Goal: Register for event/course

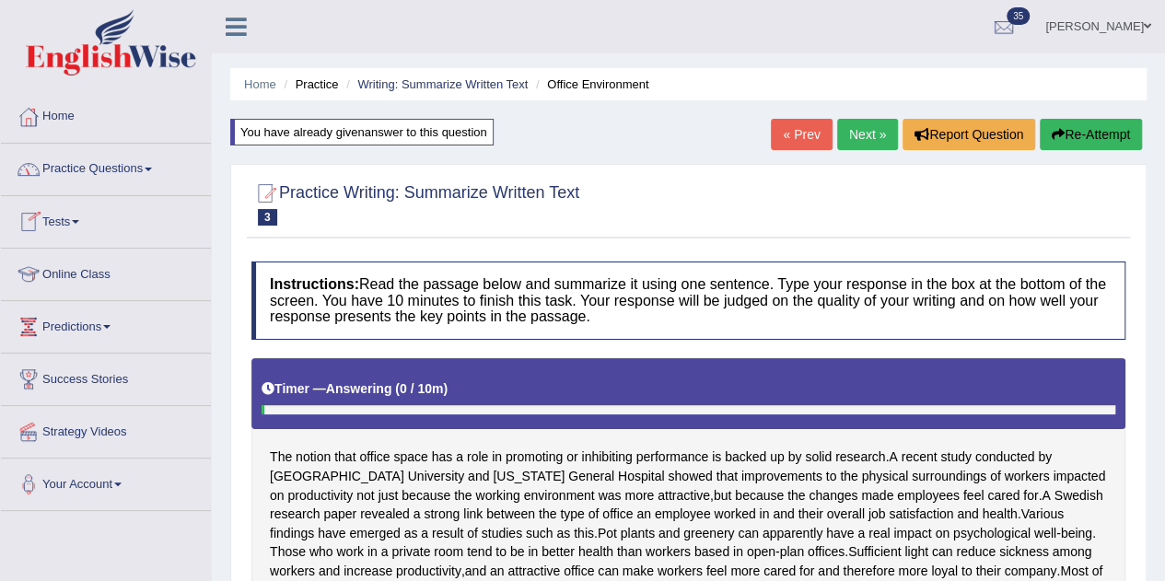
click at [116, 167] on link "Practice Questions" at bounding box center [106, 167] width 210 height 46
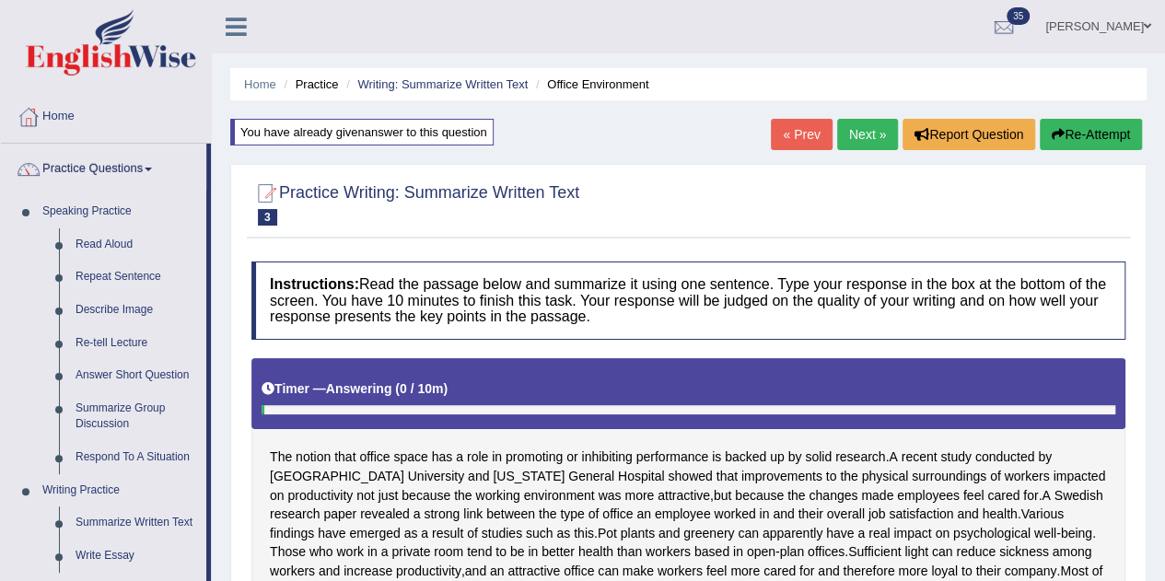
click at [111, 167] on link "Practice Questions" at bounding box center [103, 167] width 205 height 46
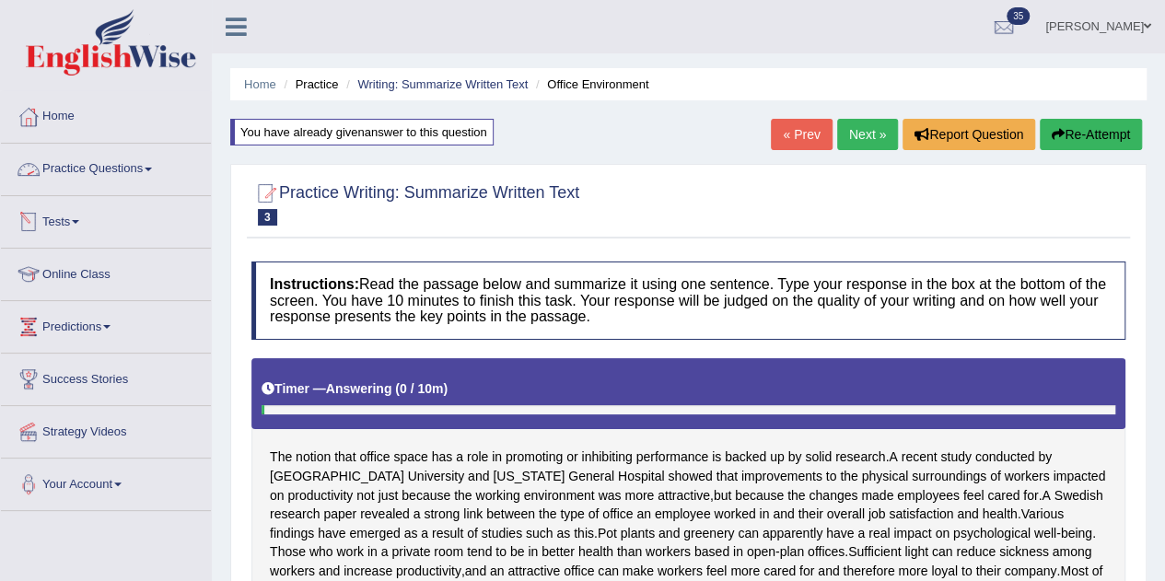
click at [90, 174] on link "Practice Questions" at bounding box center [106, 167] width 210 height 46
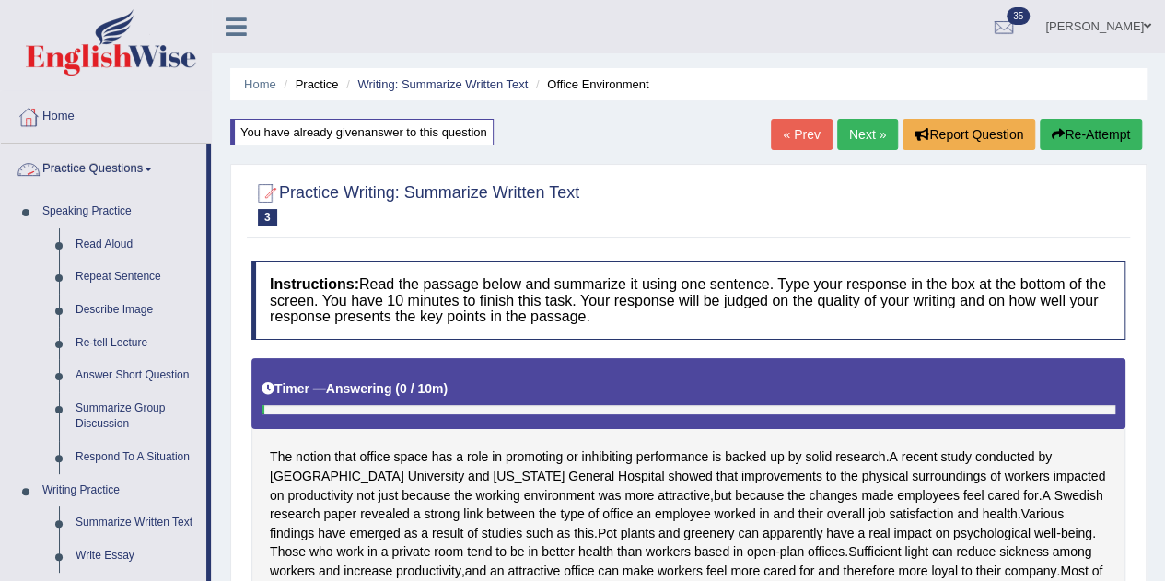
click at [48, 165] on link "Practice Questions" at bounding box center [103, 167] width 205 height 46
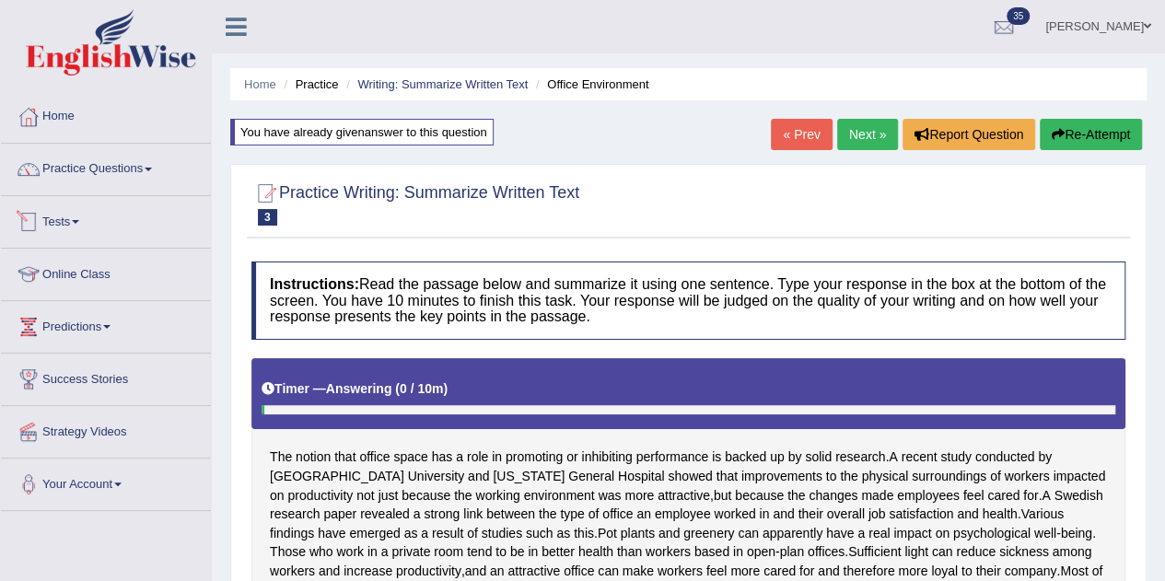
click at [143, 177] on link "Practice Questions" at bounding box center [106, 167] width 210 height 46
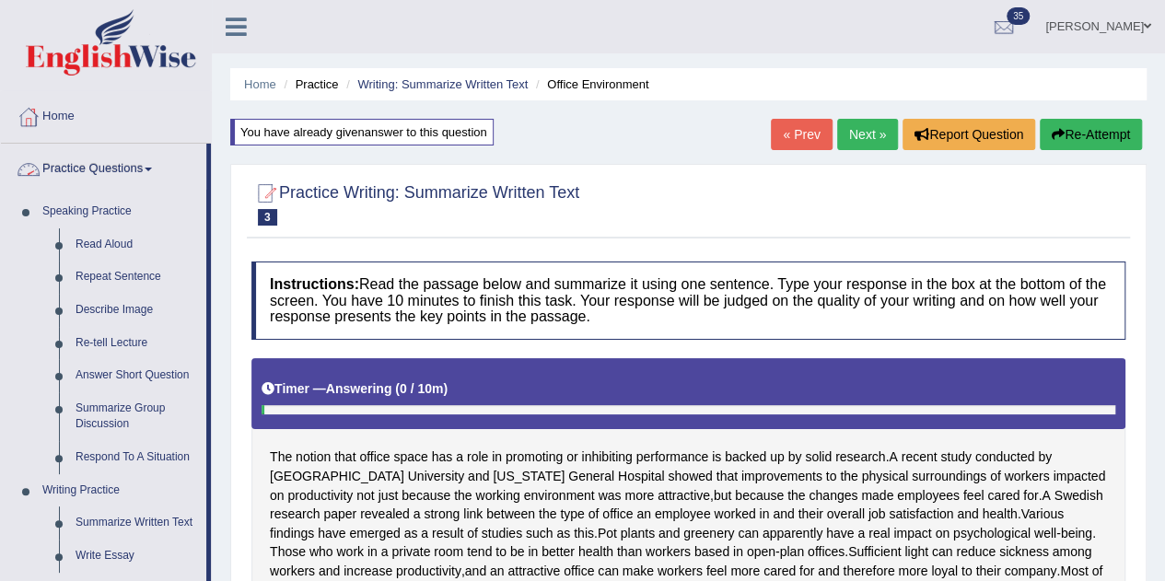
click at [115, 167] on link "Practice Questions" at bounding box center [103, 167] width 205 height 46
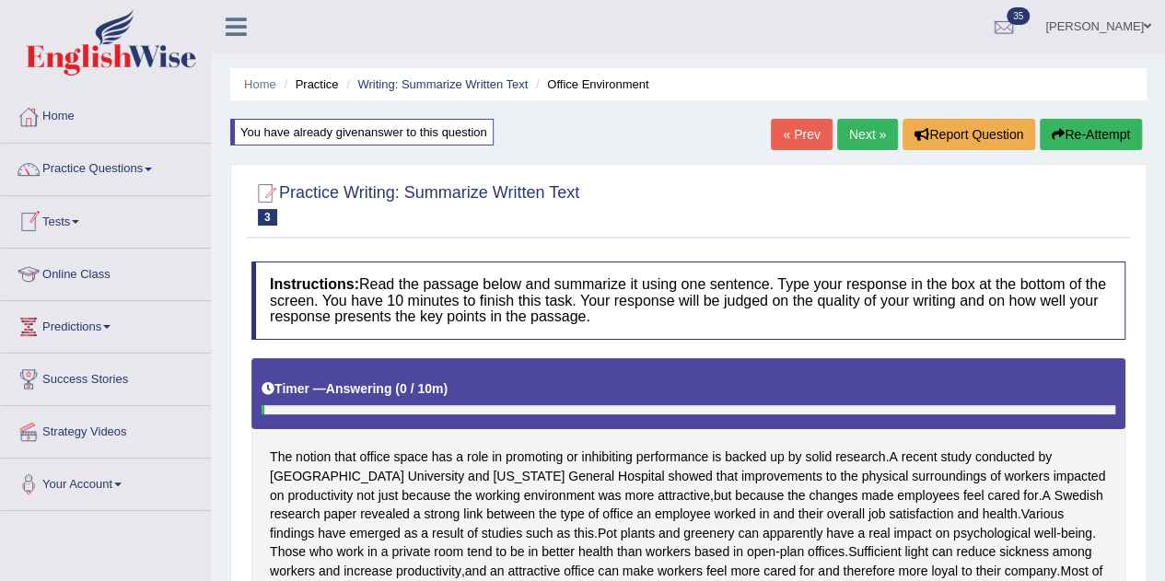
click at [41, 221] on div at bounding box center [29, 222] width 28 height 28
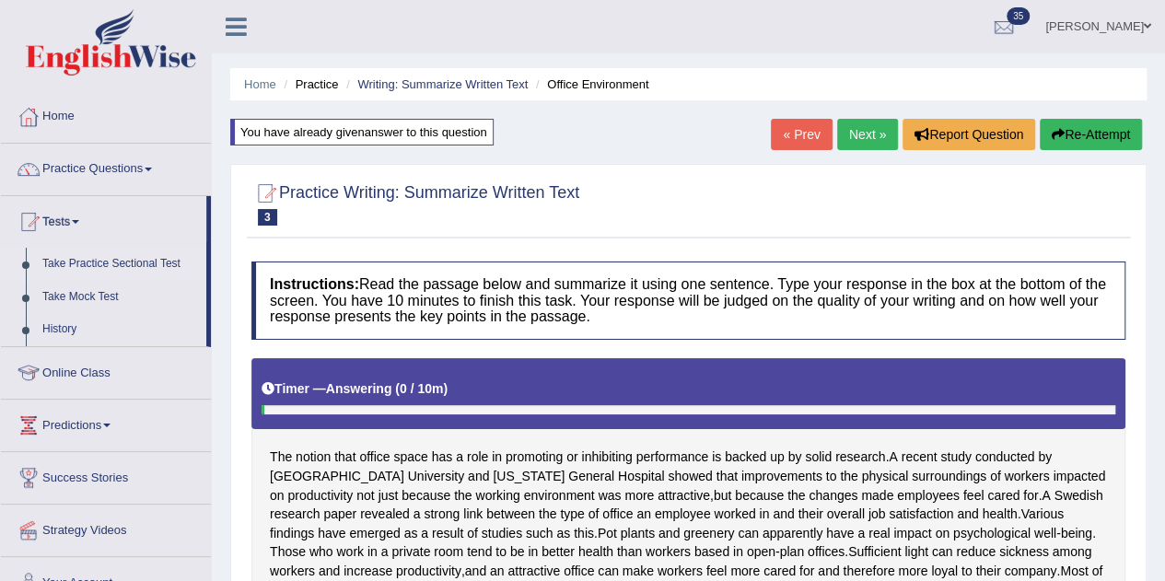
click at [75, 260] on link "Take Practice Sectional Test" at bounding box center [120, 264] width 172 height 33
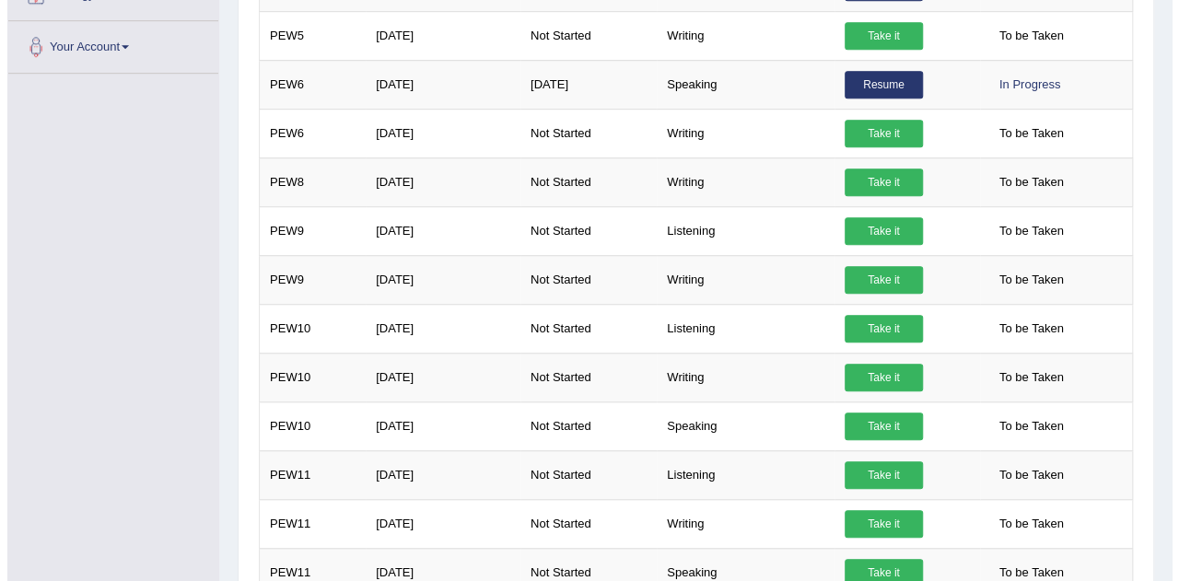
scroll to position [537, 0]
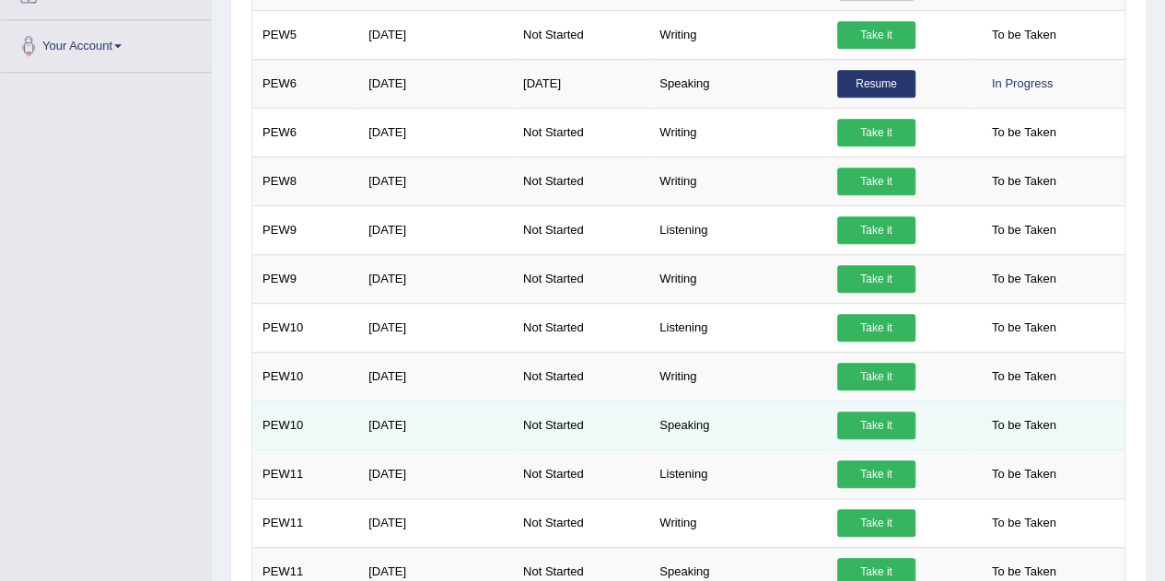
click at [881, 420] on link "Take it" at bounding box center [876, 426] width 78 height 28
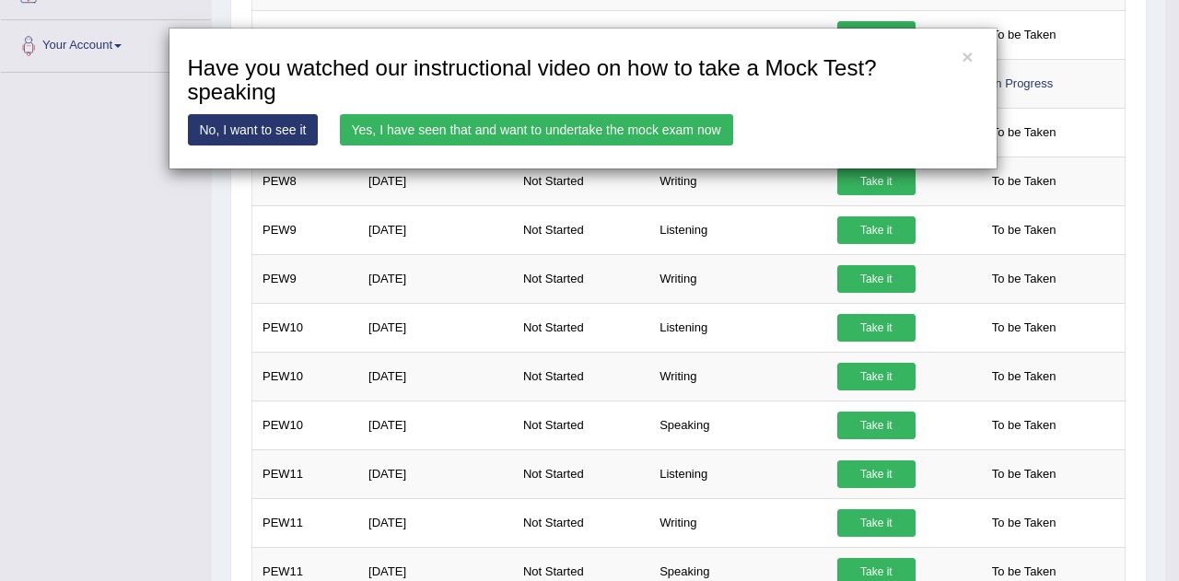
click at [585, 125] on link "Yes, I have seen that and want to undertake the mock exam now" at bounding box center [536, 129] width 393 height 31
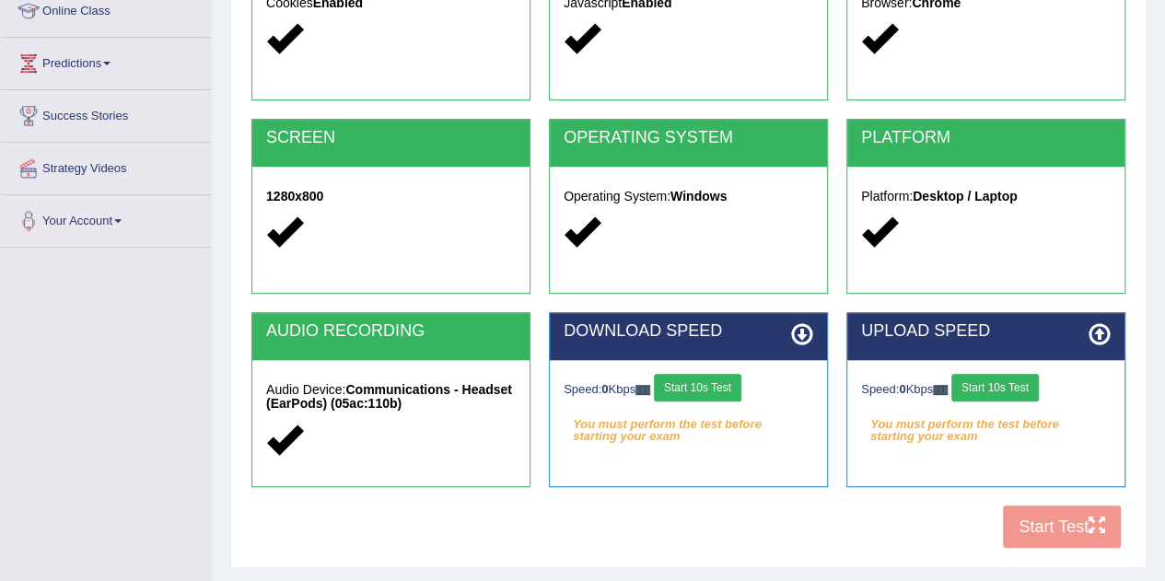
scroll to position [263, 0]
click at [736, 399] on button "Start 10s Test" at bounding box center [697, 388] width 87 height 28
click at [1011, 383] on button "Start 10s Test" at bounding box center [994, 388] width 87 height 28
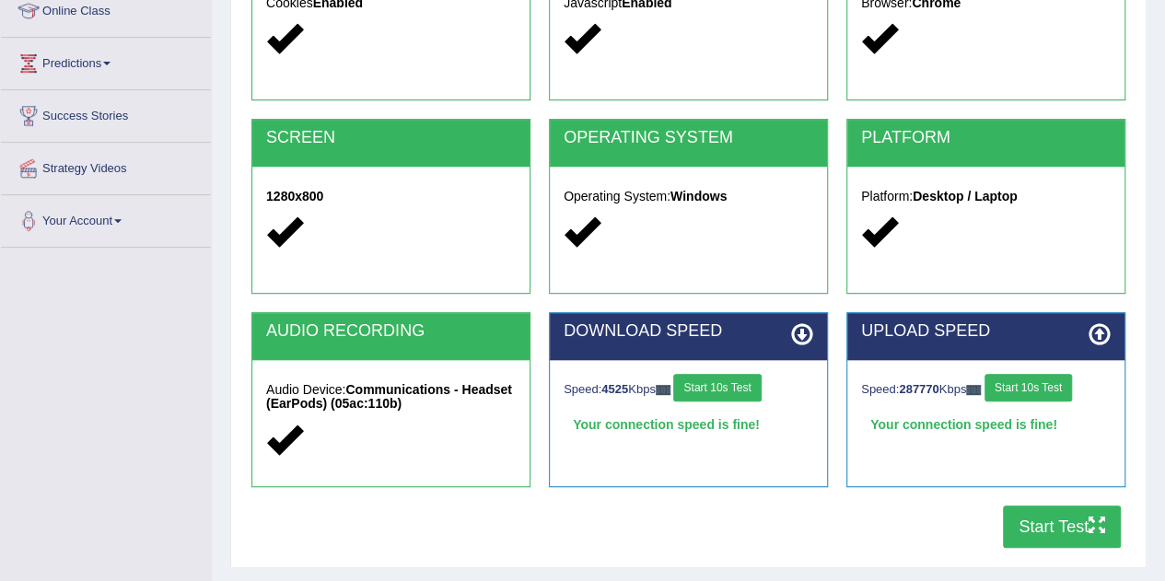
click at [1063, 528] on button "Start Test" at bounding box center [1062, 527] width 118 height 42
